Goal: Information Seeking & Learning: Learn about a topic

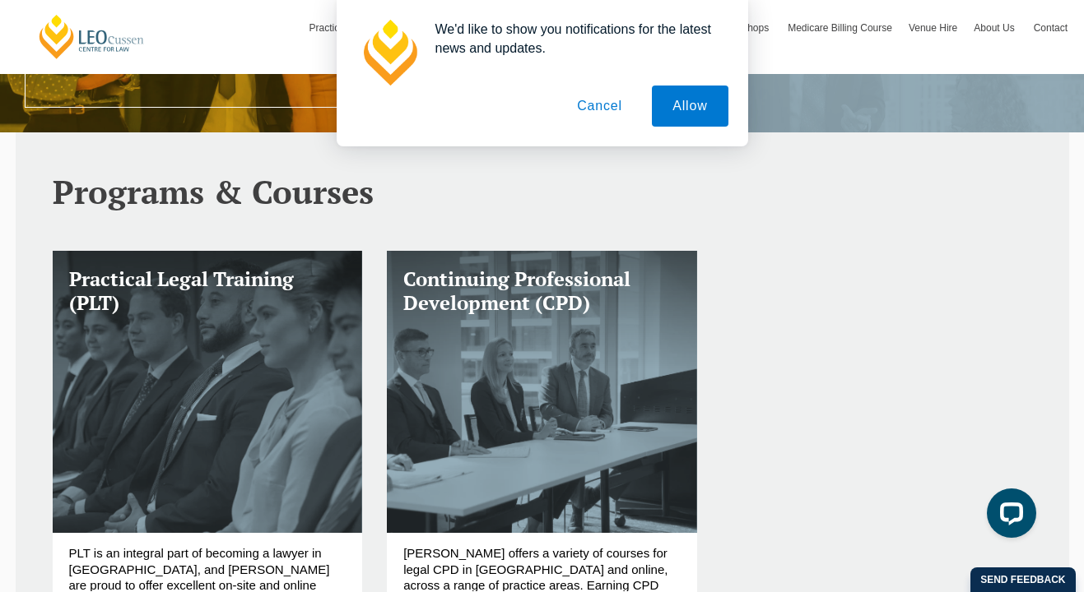
drag, startPoint x: 693, startPoint y: 117, endPoint x: 624, endPoint y: 219, distance: 123.2
click at [613, 110] on button "Cancel" at bounding box center [599, 106] width 86 height 41
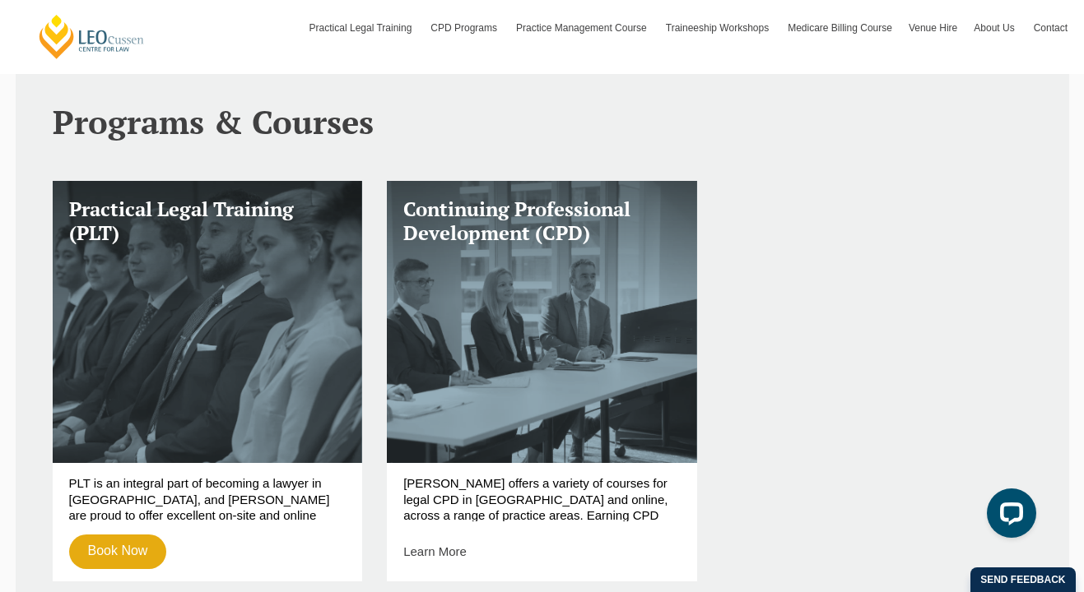
scroll to position [546, 0]
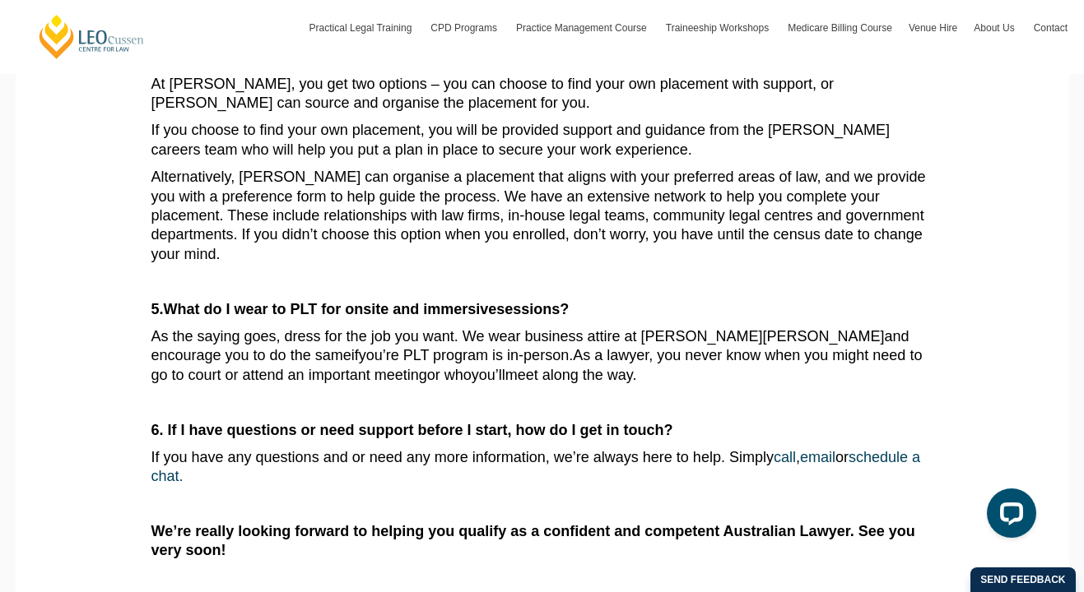
scroll to position [1100, 0]
